Goal: Task Accomplishment & Management: Manage account settings

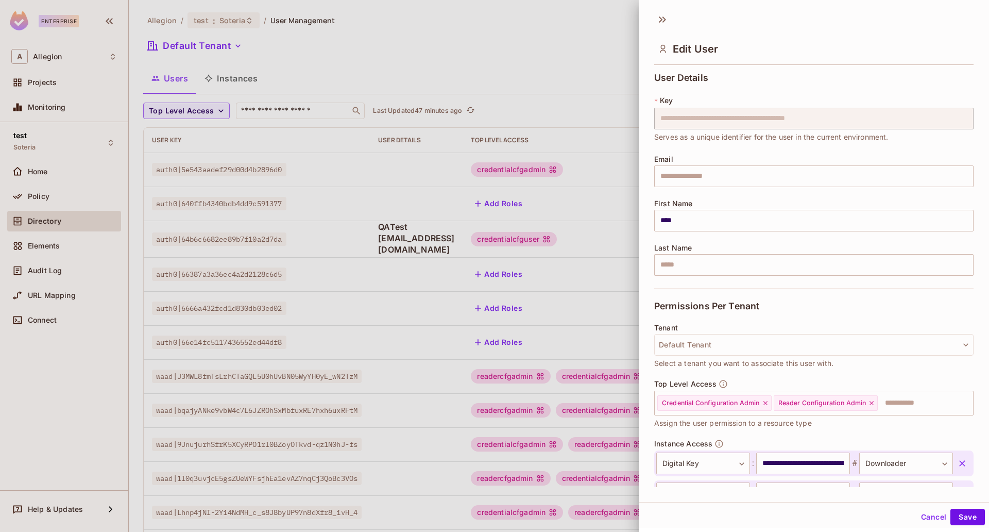
scroll to position [375, 0]
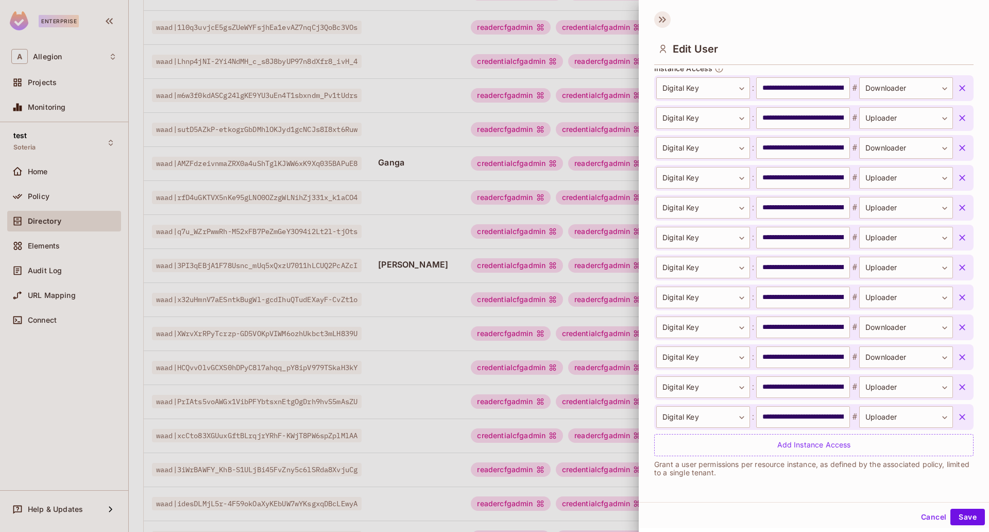
click at [667, 18] on icon at bounding box center [662, 19] width 16 height 16
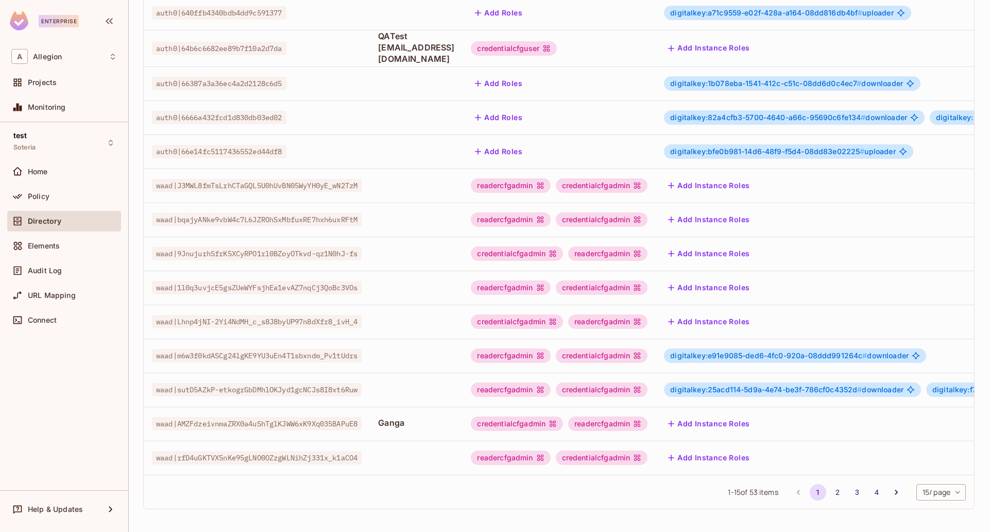
scroll to position [198, 0]
click at [914, 496] on body "Enterprise A Allegion Projects Monitoring test Soteria Home Policy Directory El…" at bounding box center [494, 266] width 989 height 532
click at [930, 516] on li "100 / page" at bounding box center [931, 509] width 52 height 22
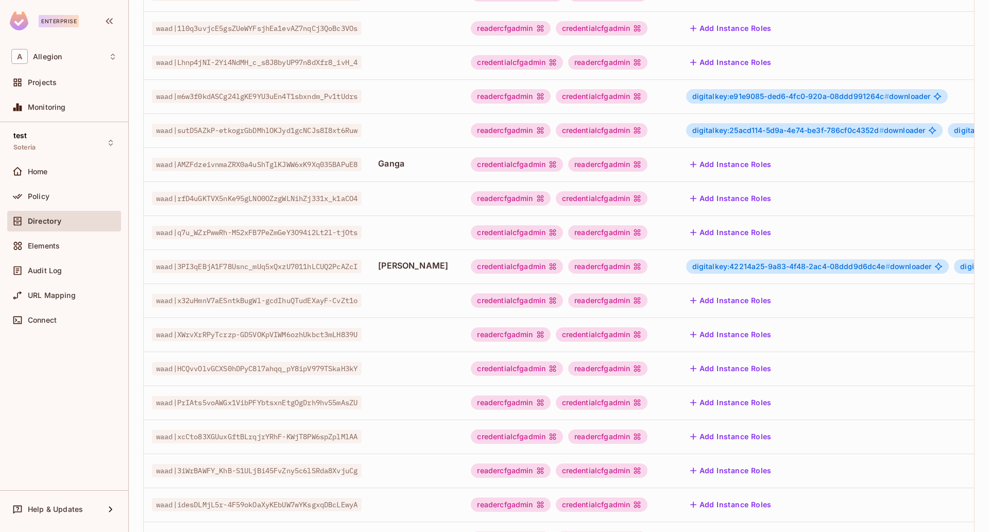
scroll to position [451, 0]
click at [642, 264] on div "readercfgadmin" at bounding box center [607, 265] width 79 height 14
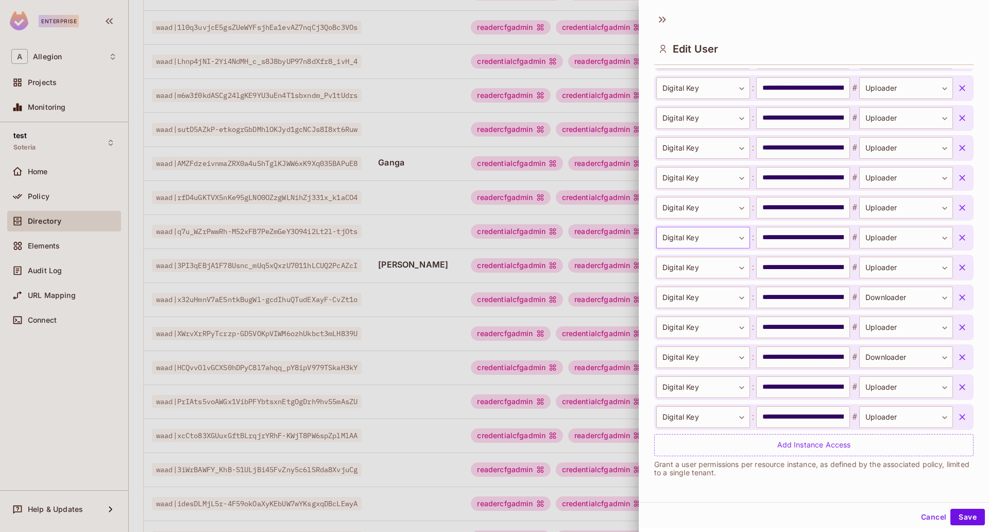
scroll to position [215, 0]
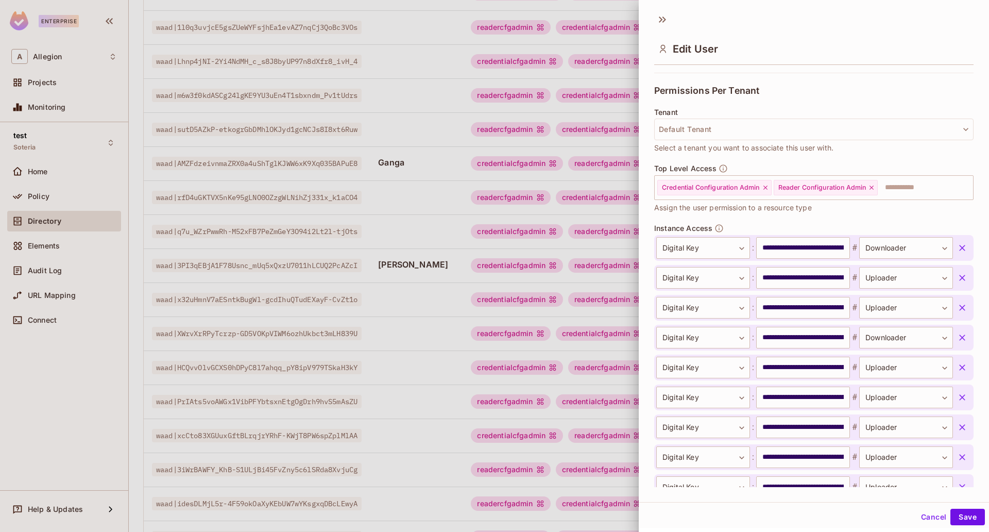
click at [920, 519] on button "Cancel" at bounding box center [933, 517] width 33 height 16
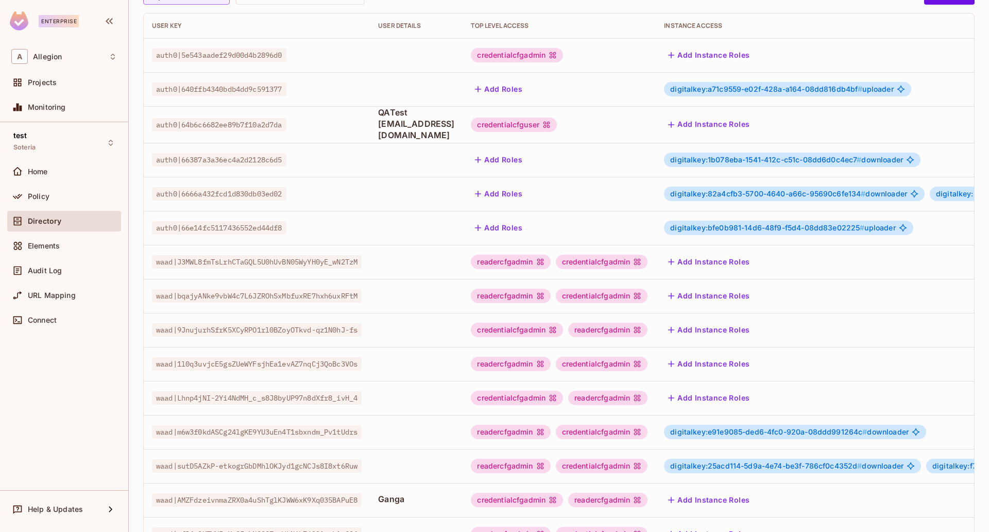
scroll to position [198, 0]
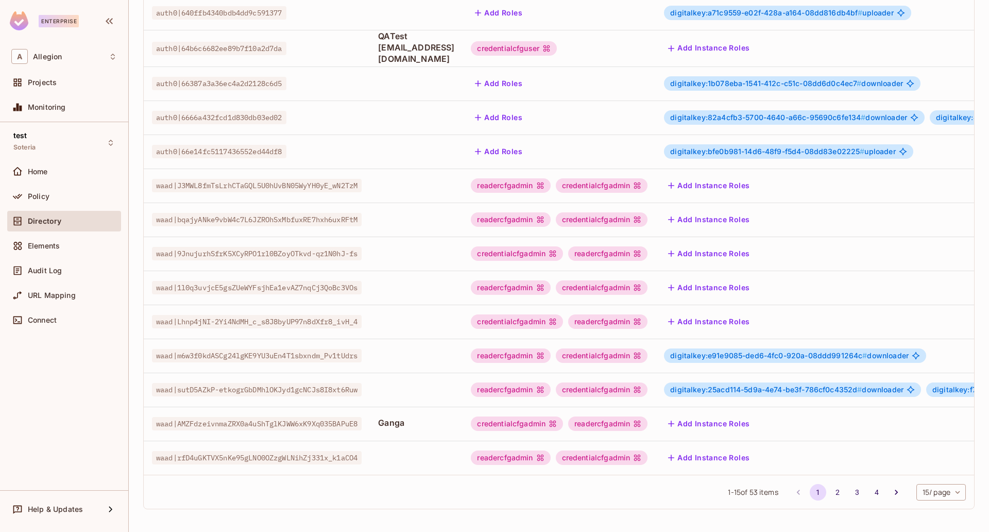
click at [934, 495] on body "Enterprise A Allegion Projects Monitoring test Soteria Home Policy Directory El…" at bounding box center [494, 266] width 989 height 532
click at [925, 510] on li "100 / page" at bounding box center [931, 509] width 52 height 22
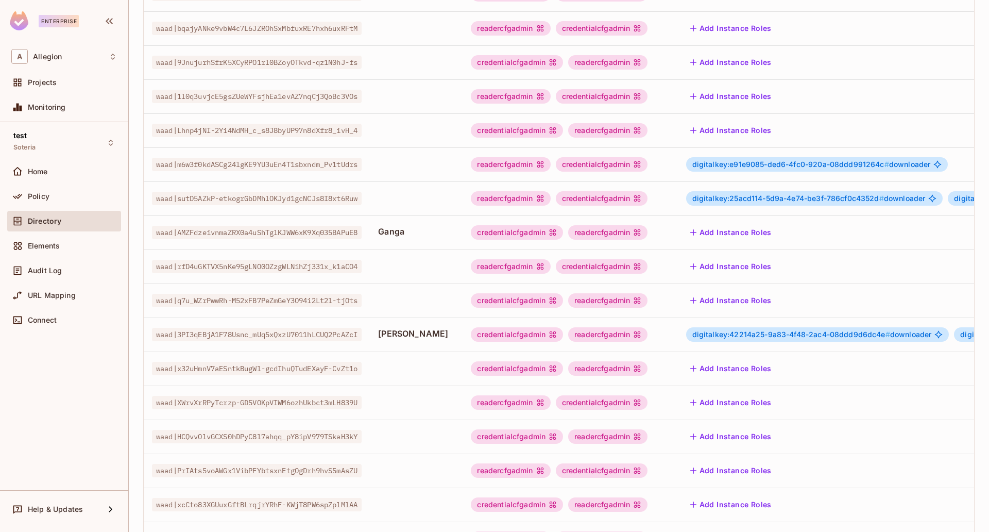
scroll to position [386, 0]
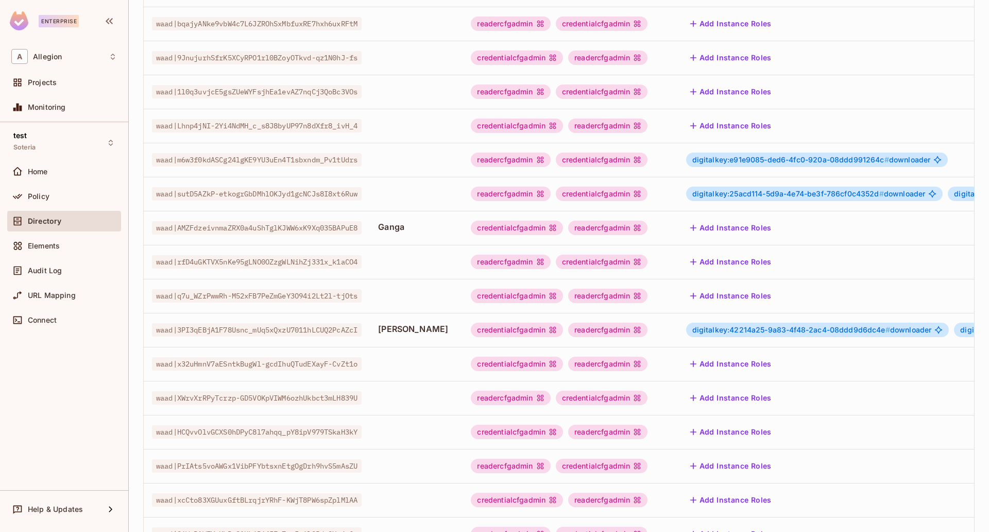
click at [561, 329] on div "credentialcfgadmin" at bounding box center [517, 330] width 92 height 14
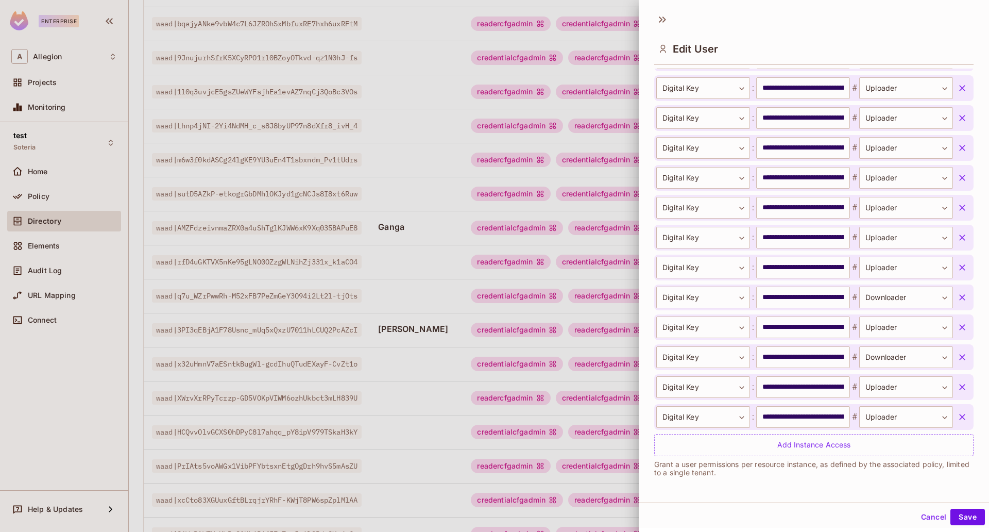
scroll to position [215, 0]
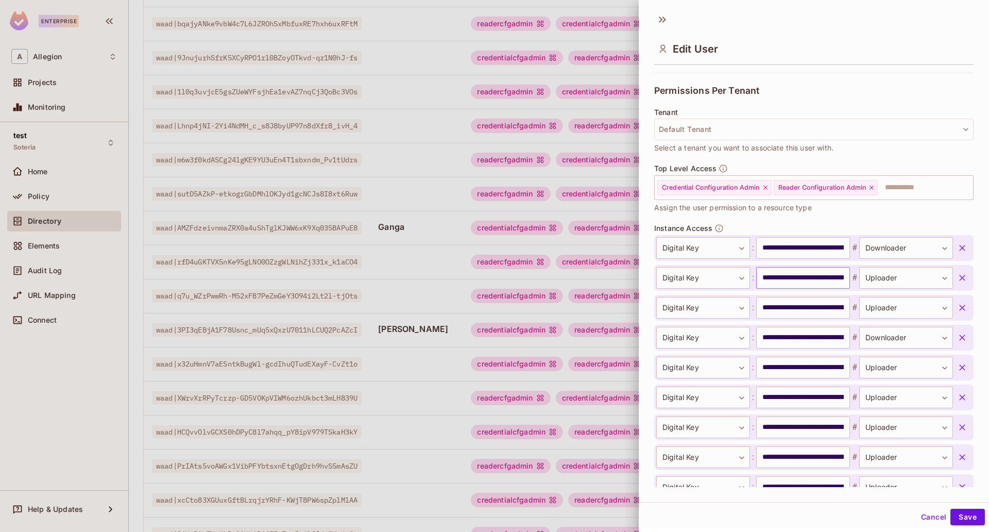
click at [788, 281] on input "**********" at bounding box center [803, 278] width 94 height 22
